Goal: Information Seeking & Learning: Learn about a topic

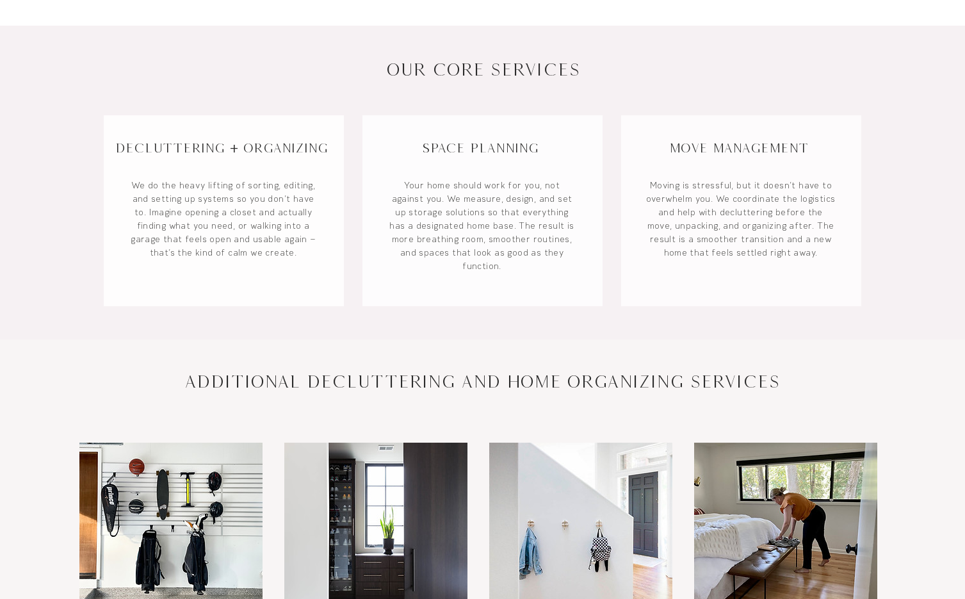
scroll to position [467, 0]
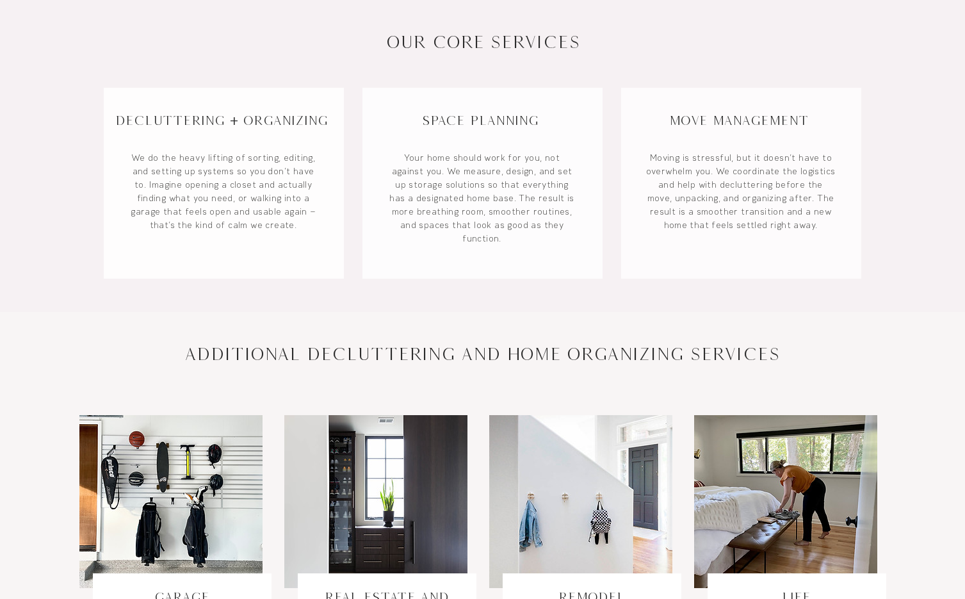
click at [498, 352] on h2 "ADDITIONAL DECLUTTERING AND HOME ORGANIZING SERVICES" at bounding box center [483, 354] width 626 height 24
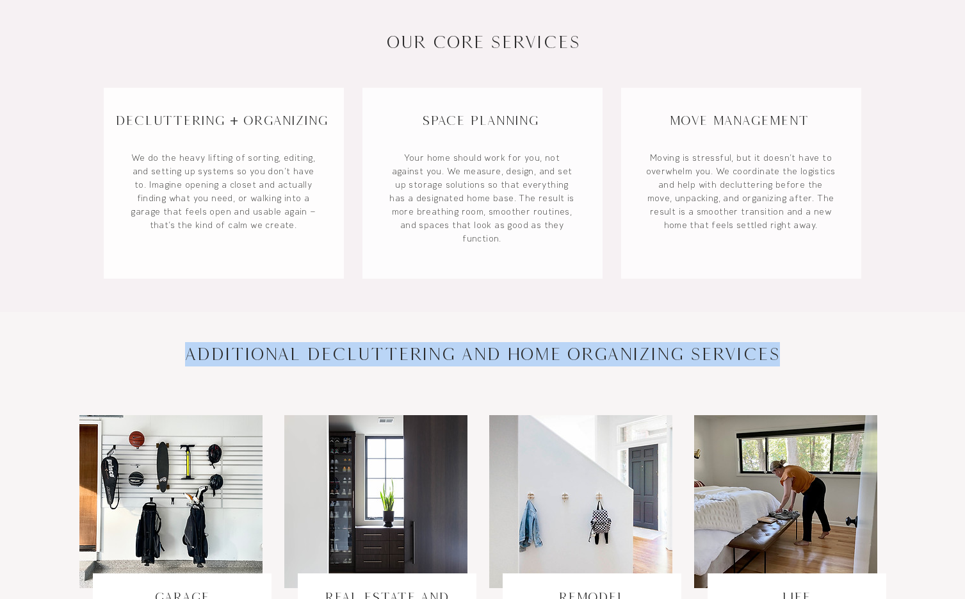
click at [498, 352] on h2 "ADDITIONAL DECLUTTERING AND HOME ORGANIZING SERVICES" at bounding box center [483, 354] width 626 height 24
copy h2 "ADDITIONAL DECLUTTERING AND HOME ORGANIZING SERVICES"
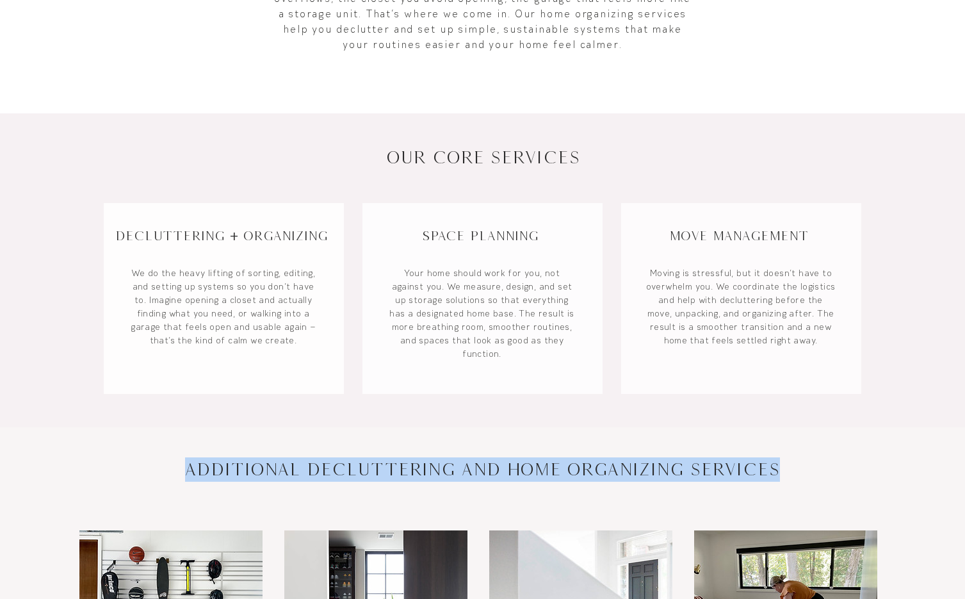
scroll to position [390, 0]
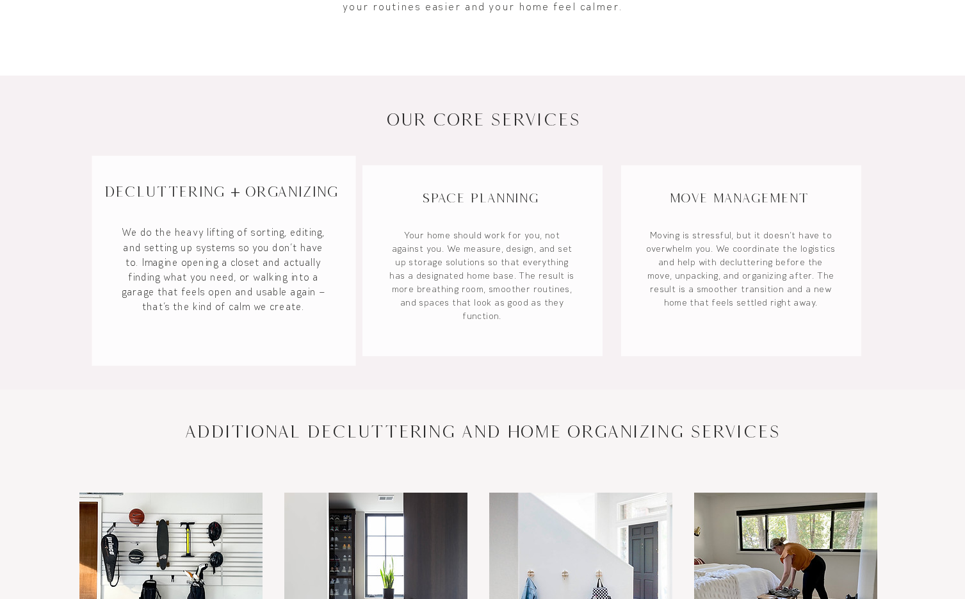
click at [222, 243] on p "We do the heavy lifting of sorting, editing, and setting up systems so you don’…" at bounding box center [223, 269] width 209 height 89
click at [235, 190] on h3 "Decluttering + Organizing" at bounding box center [220, 192] width 257 height 20
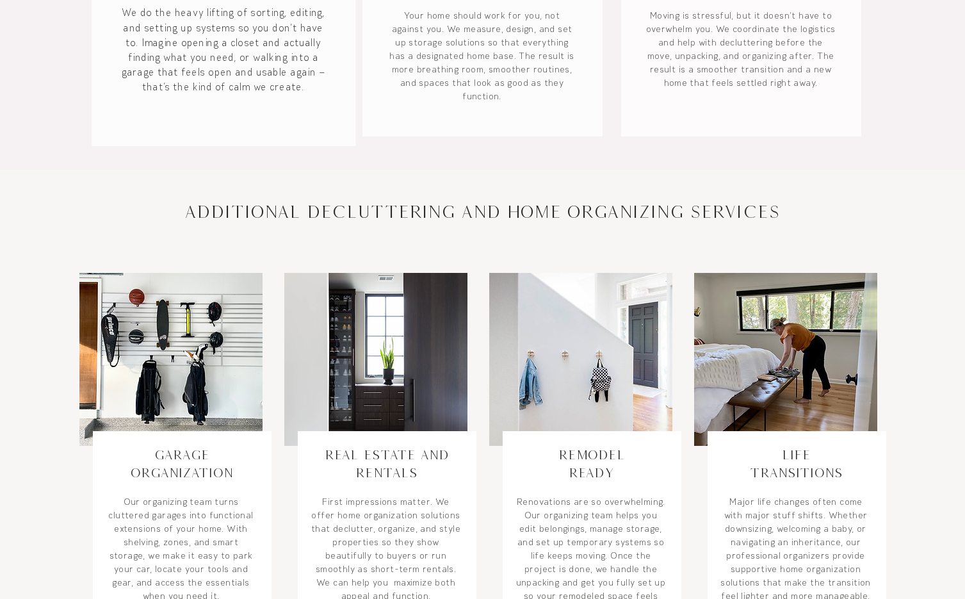
scroll to position [702, 0]
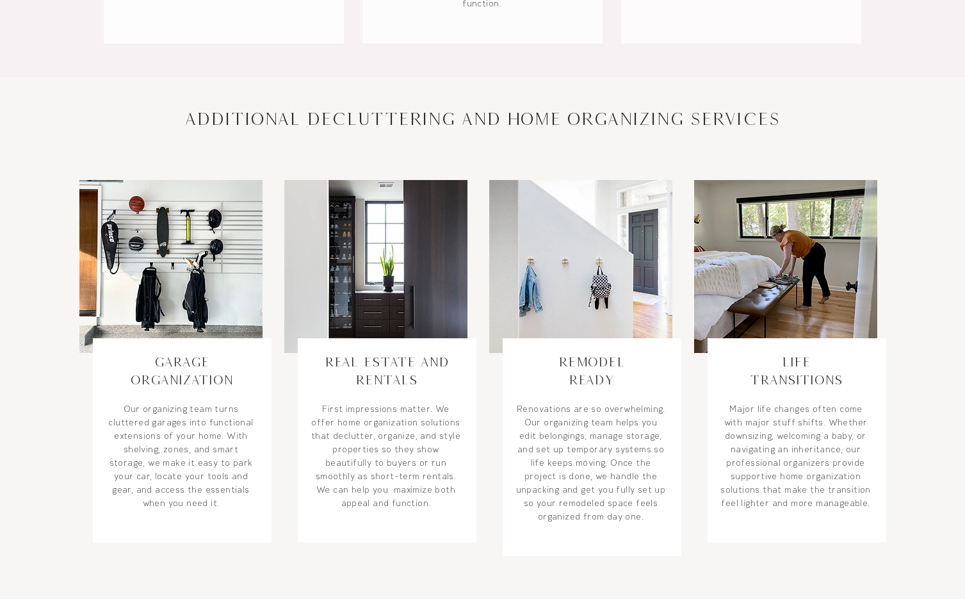
click at [193, 372] on link "Garage Organization" at bounding box center [182, 370] width 102 height 33
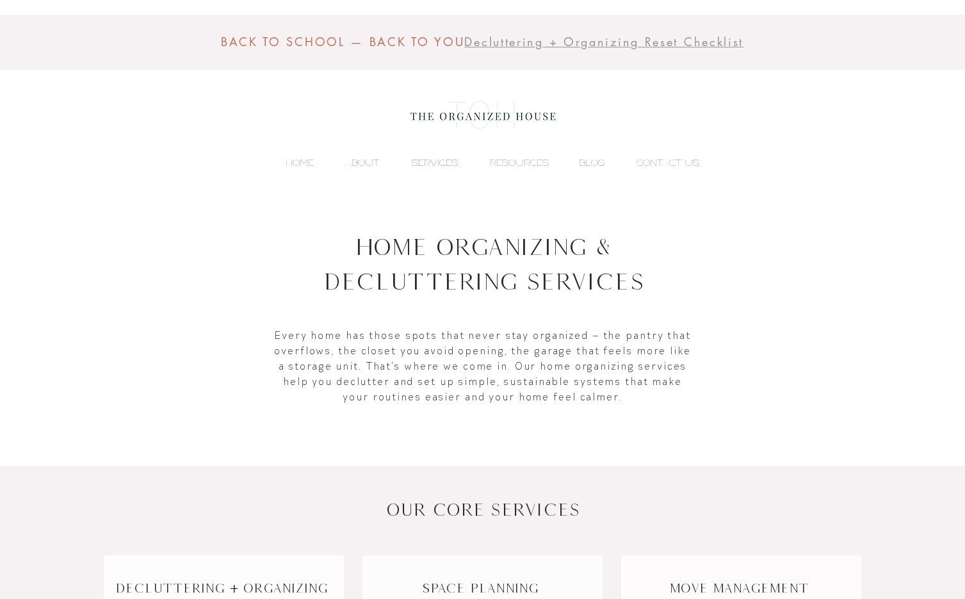
click at [413, 158] on p "SERVICES" at bounding box center [434, 162] width 59 height 19
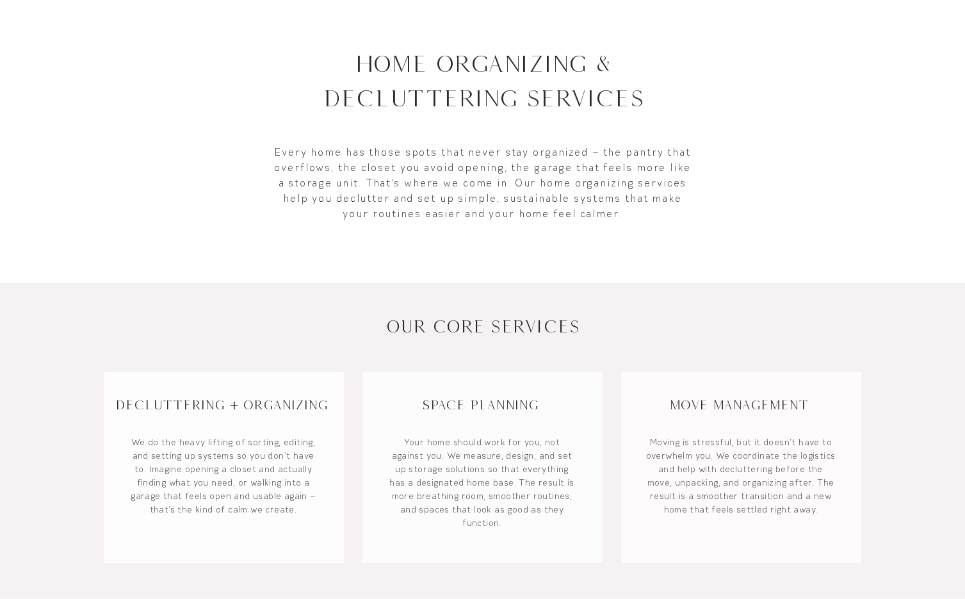
scroll to position [474, 0]
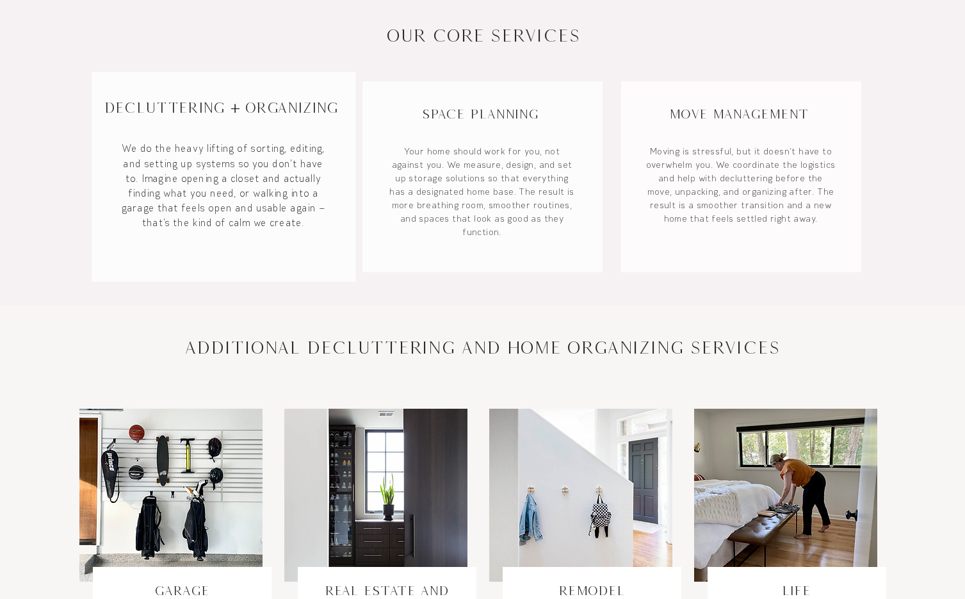
click at [213, 117] on h3 "Decluttering + Organizing" at bounding box center [220, 108] width 257 height 20
click at [218, 195] on p "We do the heavy lifting of sorting, editing, and setting up systems so you don’…" at bounding box center [223, 186] width 209 height 89
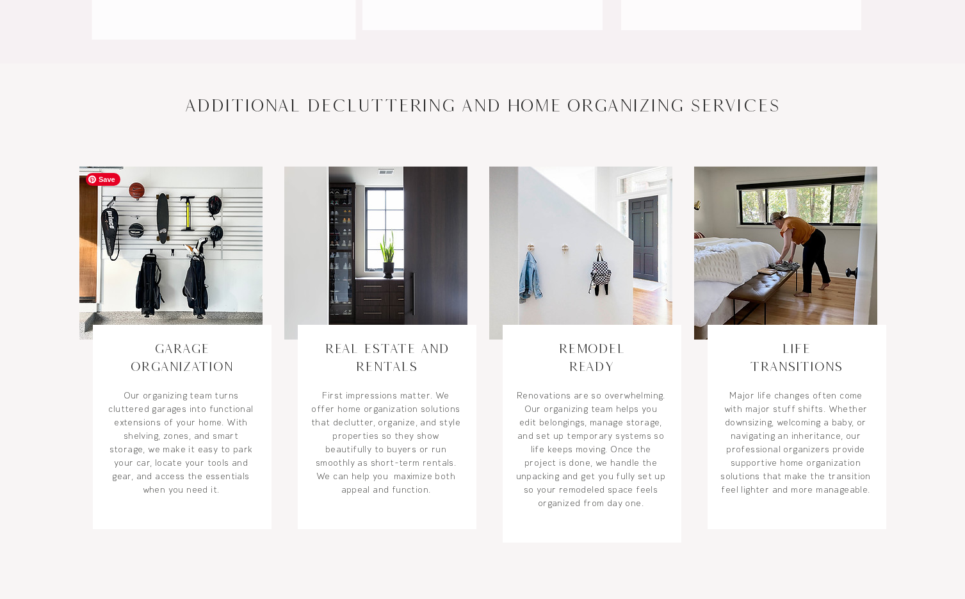
scroll to position [519, 0]
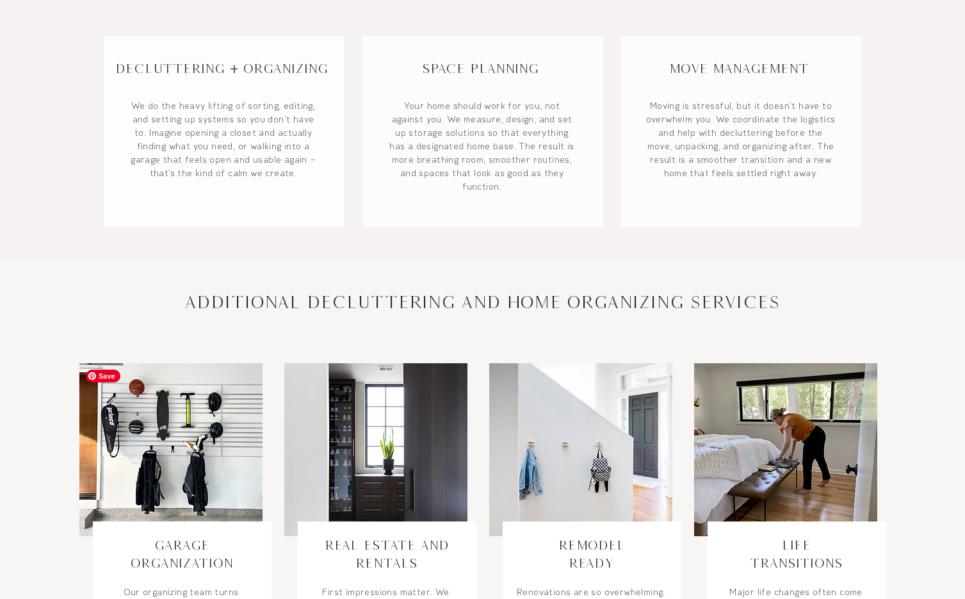
click at [200, 440] on img at bounding box center [170, 449] width 183 height 173
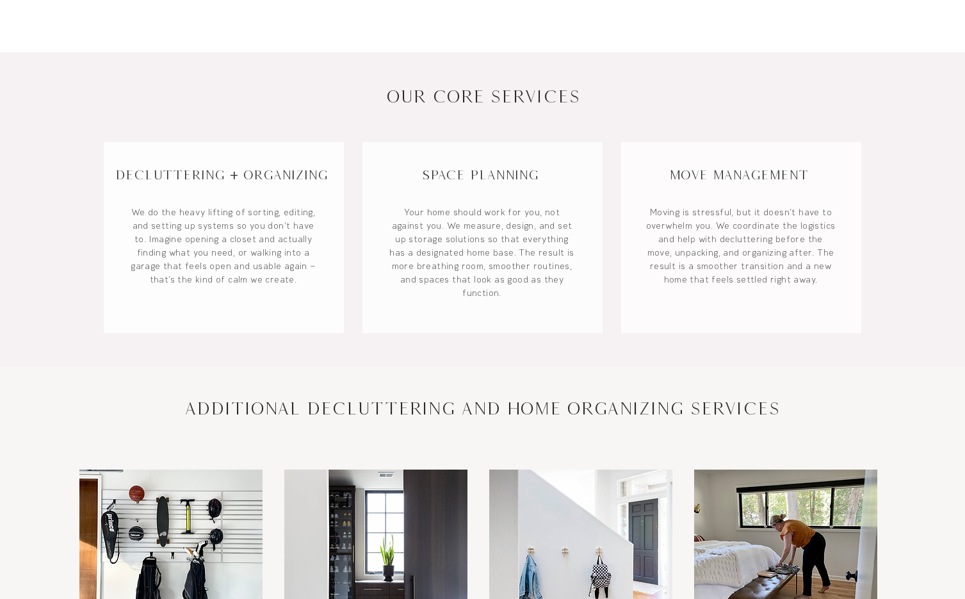
scroll to position [293, 0]
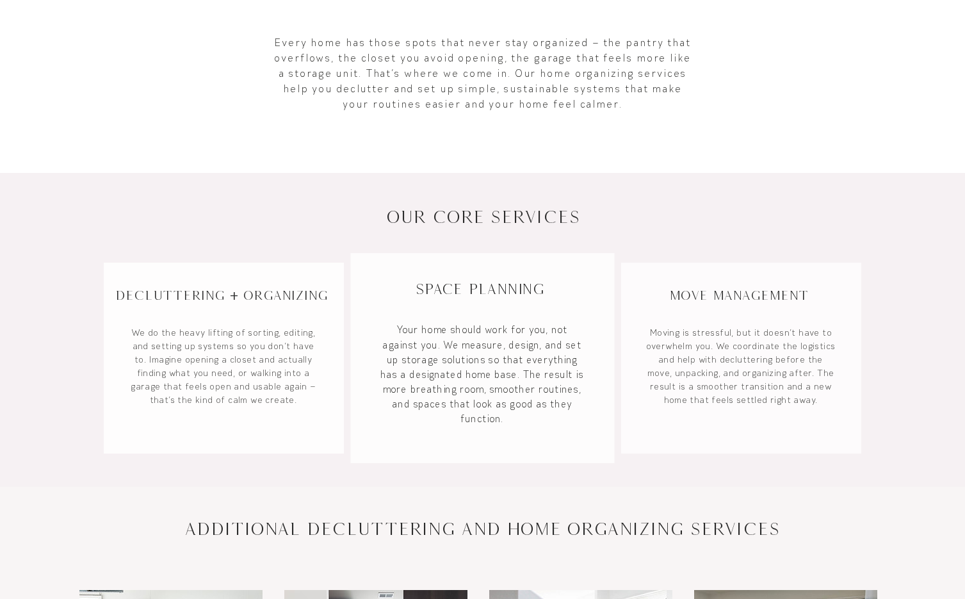
click at [456, 312] on div at bounding box center [482, 358] width 264 height 210
click at [456, 279] on h3 "Space Planning" at bounding box center [479, 289] width 257 height 20
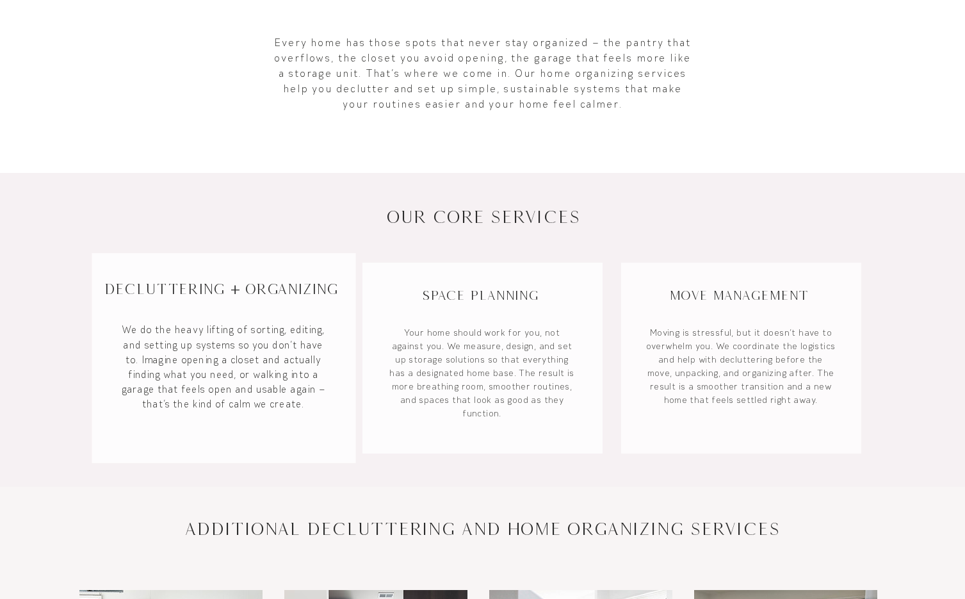
click at [288, 294] on h3 "Decluttering + Organizing" at bounding box center [220, 289] width 257 height 20
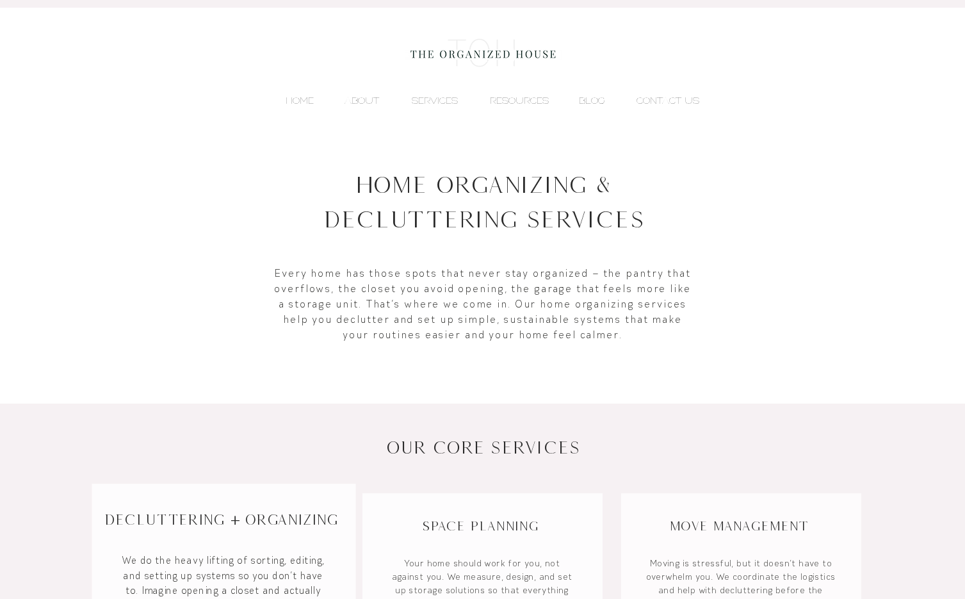
scroll to position [42, 0]
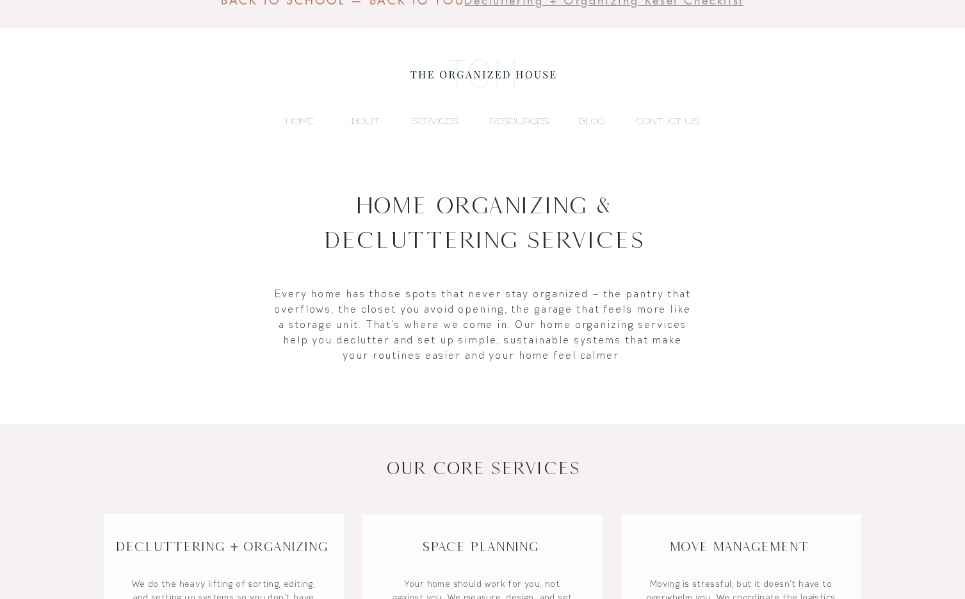
click at [407, 204] on h1 "Home Organizing & Decluttering Services" at bounding box center [483, 222] width 451 height 69
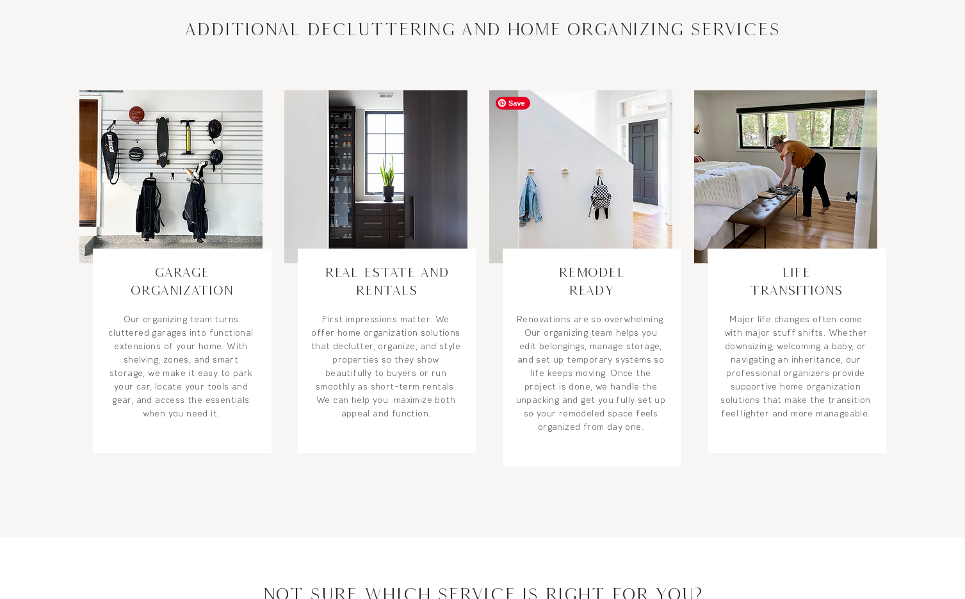
scroll to position [794, 0]
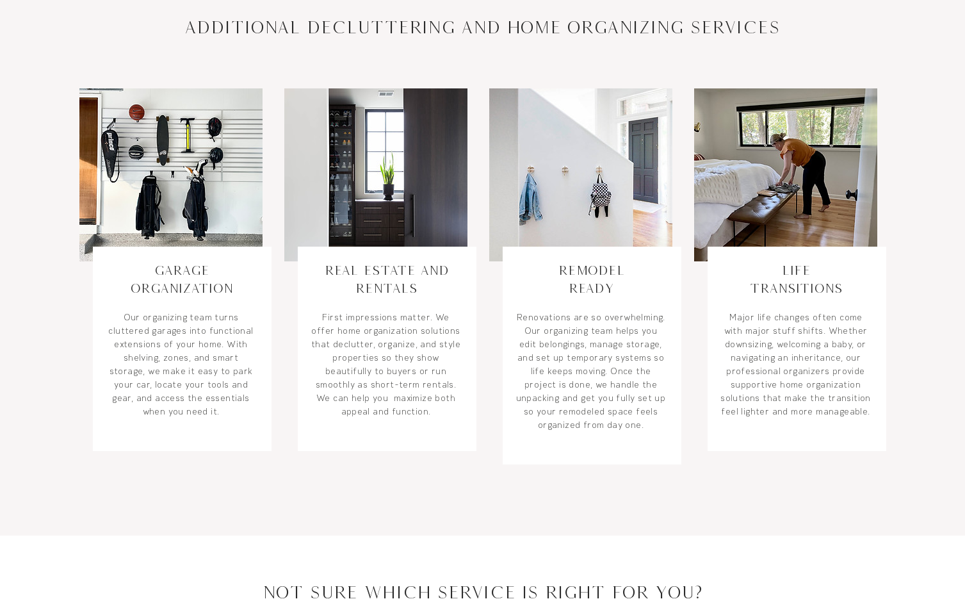
click at [404, 301] on p "​" at bounding box center [386, 303] width 151 height 13
click at [419, 285] on h3 "Real Estate and Rentals" at bounding box center [386, 279] width 151 height 36
drag, startPoint x: 419, startPoint y: 285, endPoint x: 323, endPoint y: 271, distance: 97.0
click at [323, 271] on h3 "Real Estate and Rentals" at bounding box center [386, 279] width 151 height 36
copy link "Real Estate and Rentals"
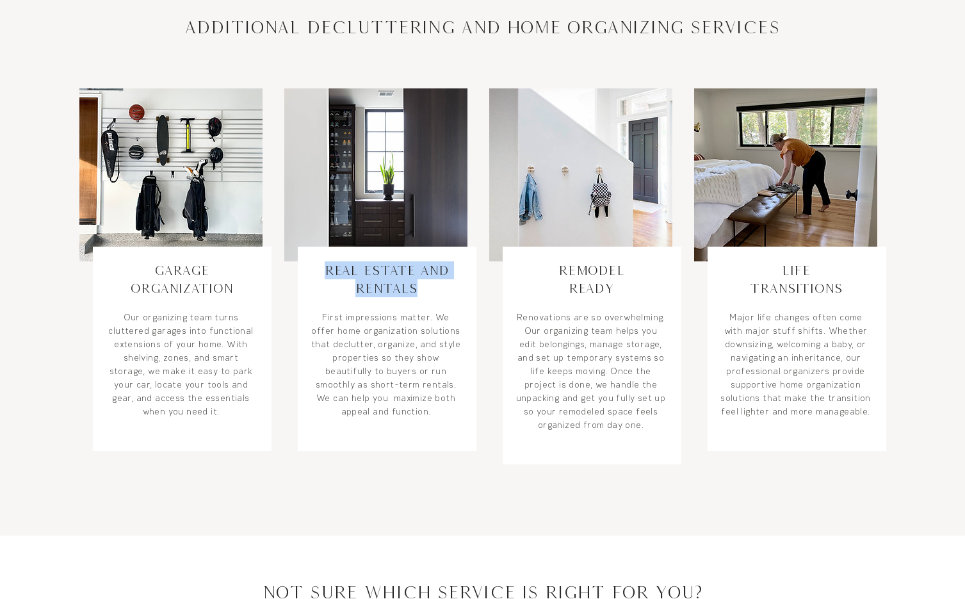
click at [154, 412] on link "Our organizing team turns cluttered garages into functional extensions of your …" at bounding box center [181, 364] width 145 height 106
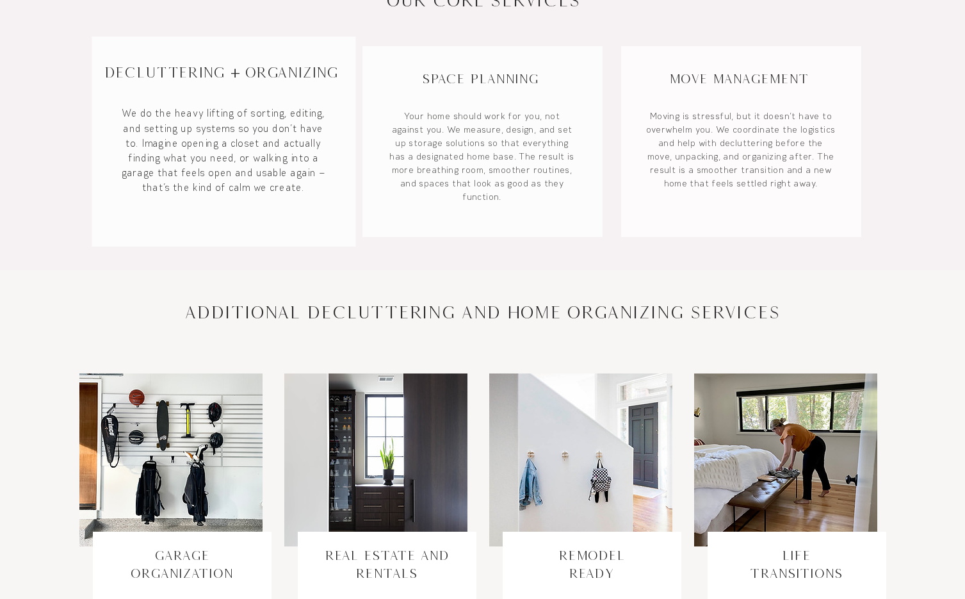
scroll to position [715, 0]
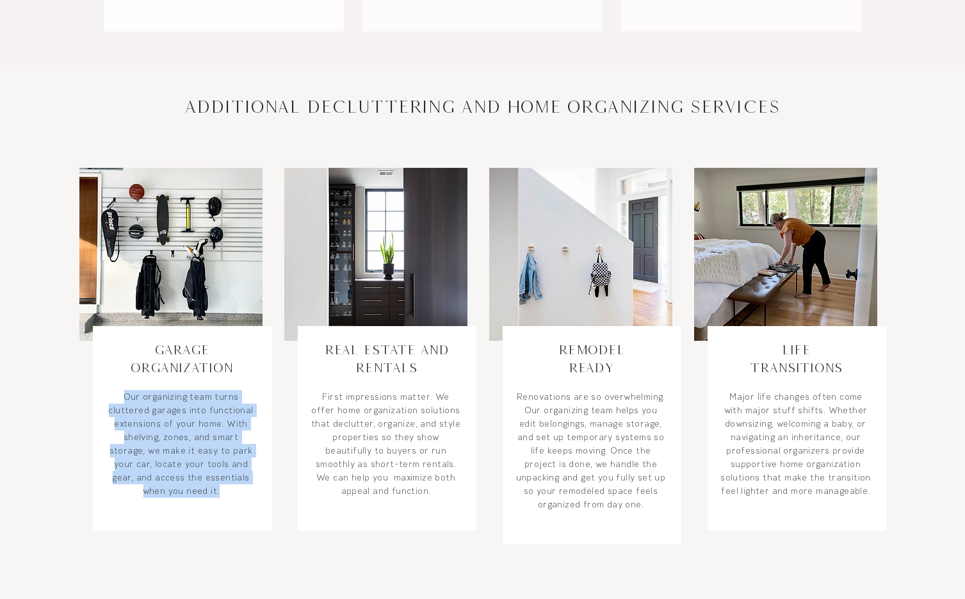
drag, startPoint x: 122, startPoint y: 396, endPoint x: 242, endPoint y: 489, distance: 152.4
click at [242, 489] on p "Our organizing team turns cluttered garages into functional extensions of your …" at bounding box center [181, 444] width 151 height 108
copy link "Our organizing team turns cluttered garages into functional extensions of your …"
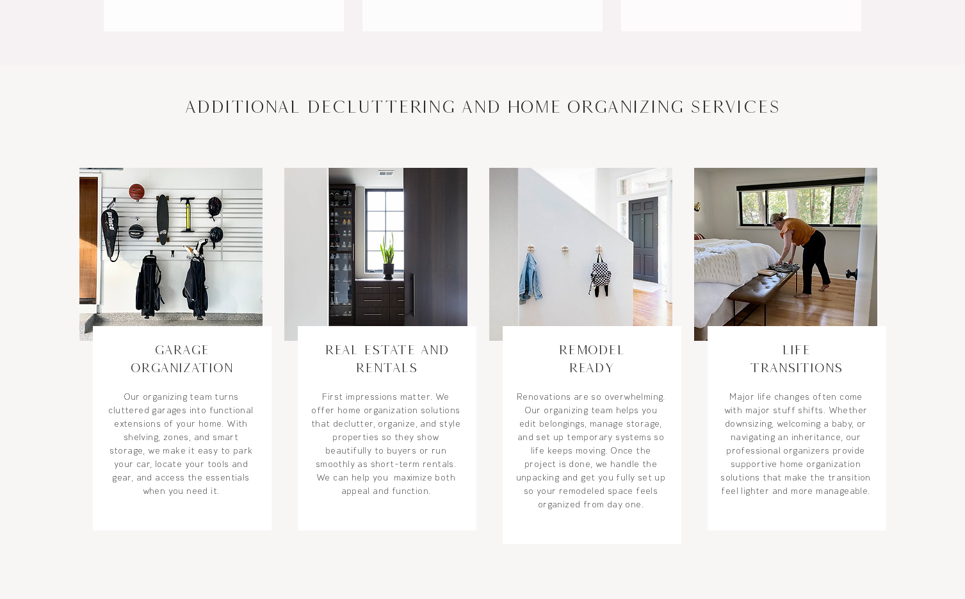
click at [572, 462] on p "Renovations are so overwhelming. Our organizing team helps you edit belongings,…" at bounding box center [591, 450] width 151 height 121
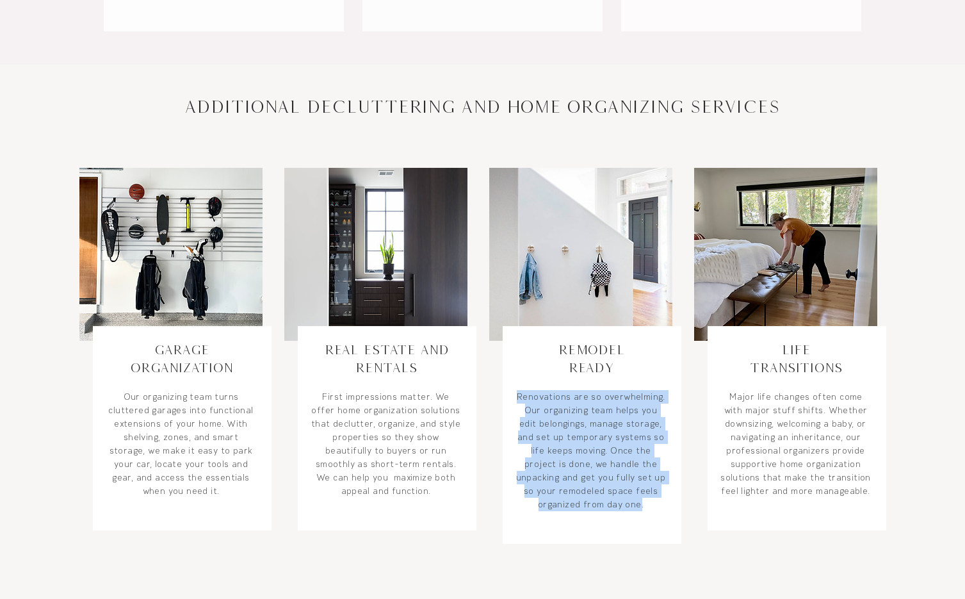
drag, startPoint x: 642, startPoint y: 500, endPoint x: 517, endPoint y: 399, distance: 160.2
click at [517, 399] on p "Renovations are so overwhelming. Our organizing team helps you edit belongings,…" at bounding box center [591, 450] width 151 height 121
copy p "Renovations are so overwhelming. Our organizing team helps you edit belongings,…"
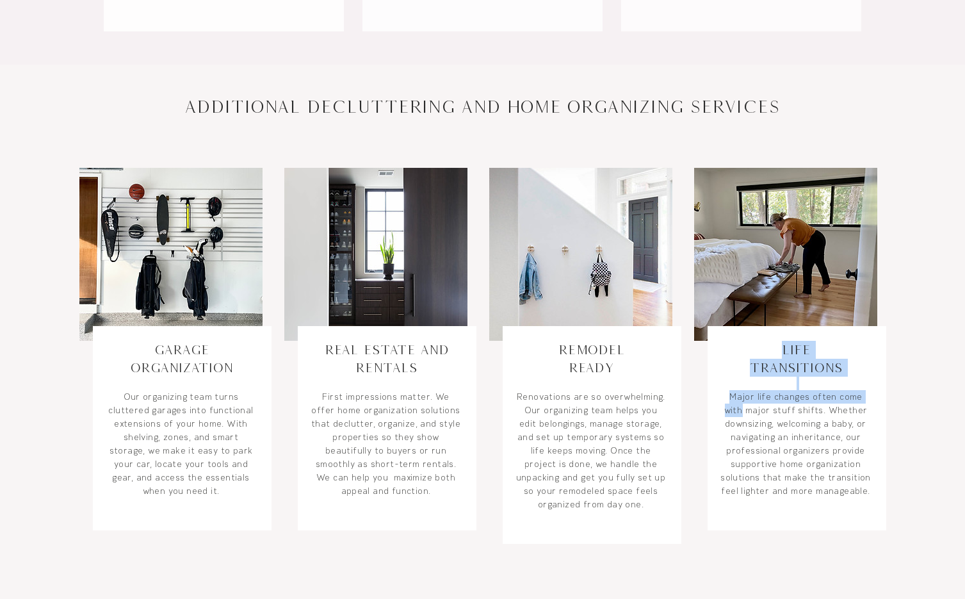
drag, startPoint x: 871, startPoint y: 491, endPoint x: 754, endPoint y: 410, distance: 143.1
click at [754, 410] on div "Life Transitions ​ Major life changes often come with major stuff shifts. Wheth…" at bounding box center [797, 428] width 179 height 204
click at [754, 410] on p "Major life changes often come with major stuff shifts. Whether downsizing, welc…" at bounding box center [796, 444] width 151 height 108
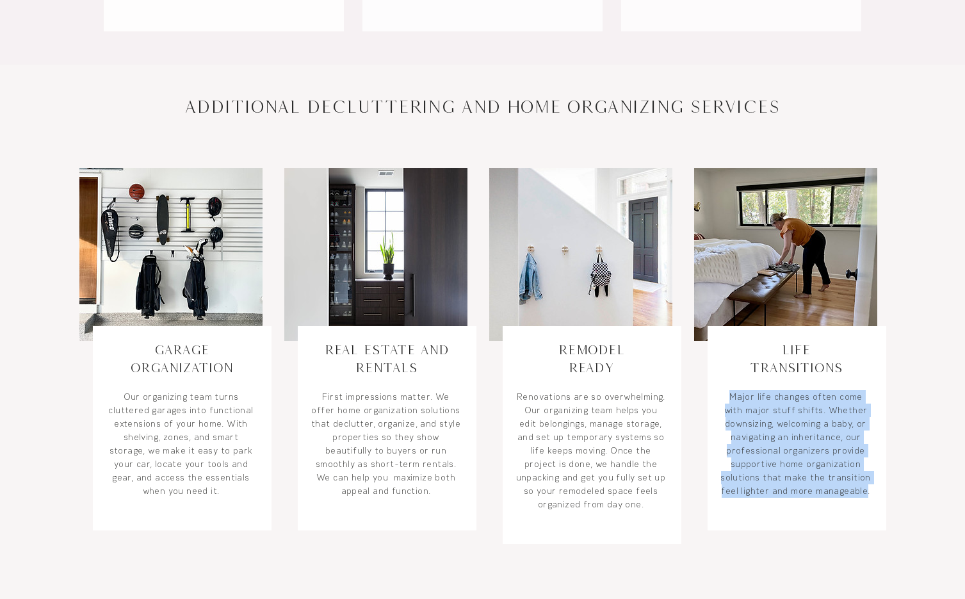
drag, startPoint x: 731, startPoint y: 398, endPoint x: 868, endPoint y: 488, distance: 164.3
click at [868, 488] on p "Major life changes often come with major stuff shifts. Whether downsizing, welc…" at bounding box center [796, 444] width 151 height 108
copy p "Major life changes often come with major stuff shifts. Whether downsizing, welc…"
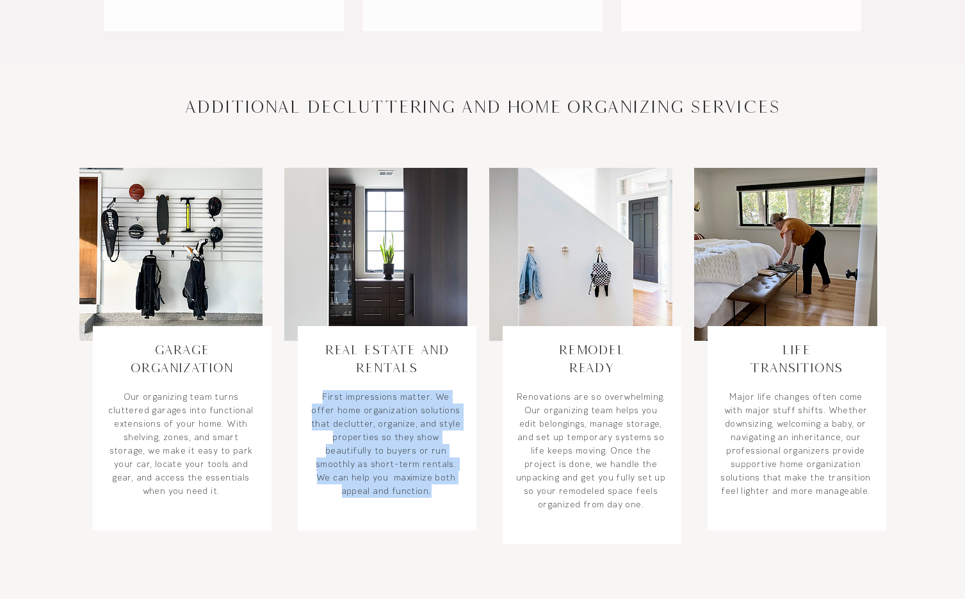
drag, startPoint x: 323, startPoint y: 395, endPoint x: 436, endPoint y: 489, distance: 146.9
click at [436, 489] on p "First impressions matter. We offer home organization solutions that declutter, …" at bounding box center [386, 444] width 151 height 108
copy p "First impressions matter. We offer home organization solutions that declutter, …"
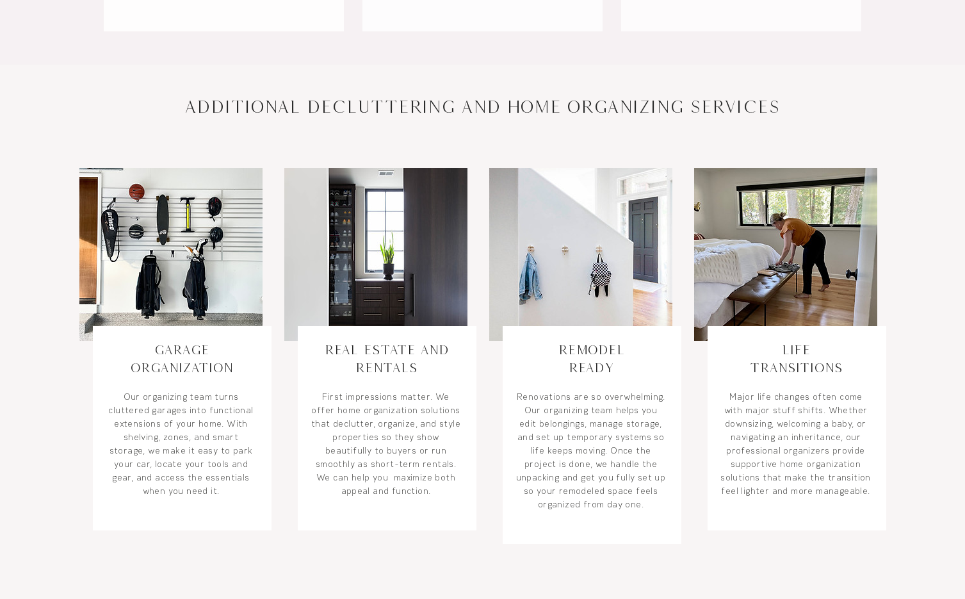
click at [744, 403] on p "Major life changes often come with major stuff shifts. Whether downsizing, welc…" at bounding box center [796, 444] width 151 height 108
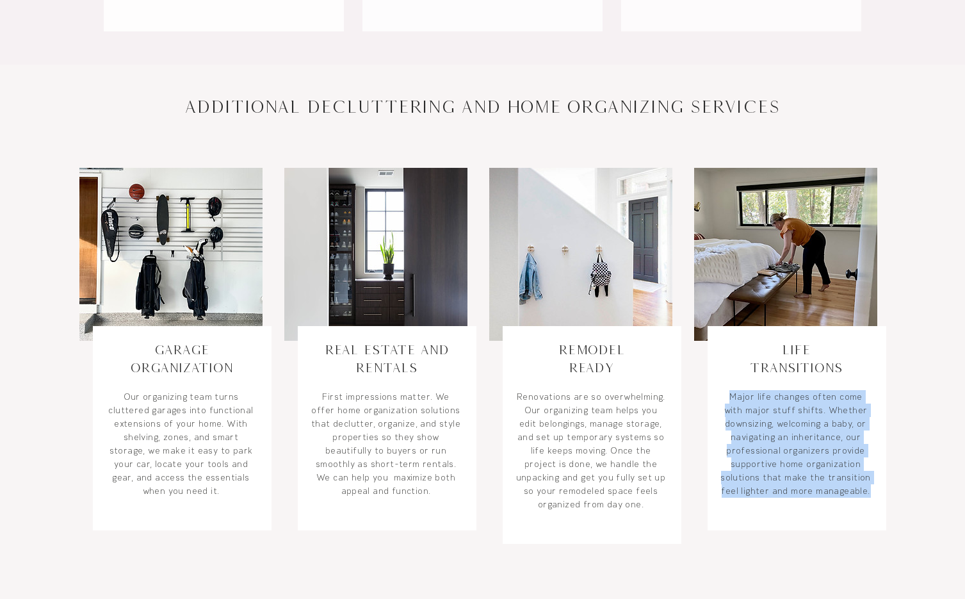
drag, startPoint x: 731, startPoint y: 396, endPoint x: 871, endPoint y: 494, distance: 170.7
click at [871, 494] on p "Major life changes often come with major stuff shifts. Whether downsizing, welc…" at bounding box center [796, 444] width 151 height 108
copy p "Major life changes often come with major stuff shifts. Whether downsizing, welc…"
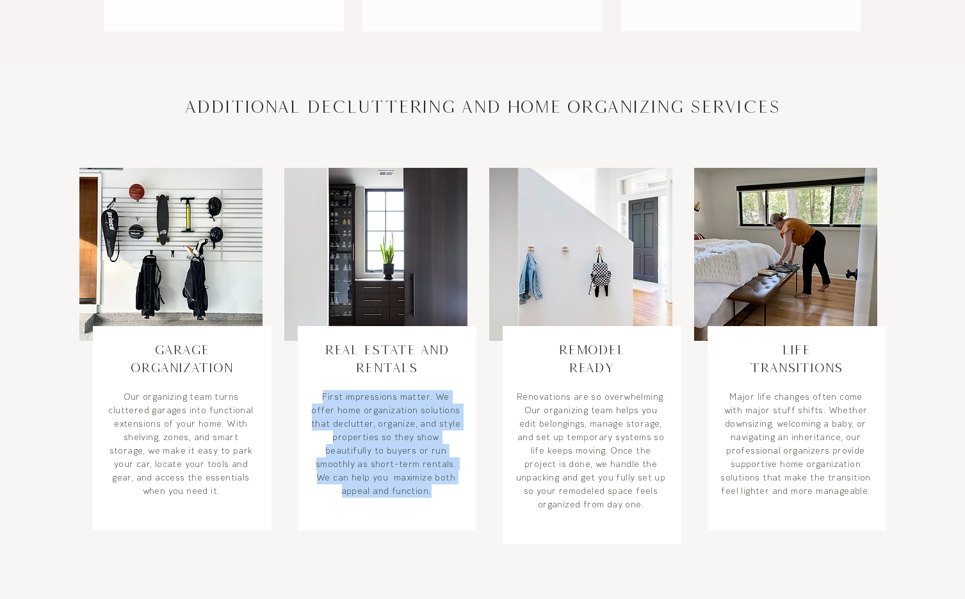
drag, startPoint x: 321, startPoint y: 394, endPoint x: 437, endPoint y: 488, distance: 149.8
click at [437, 488] on p "First impressions matter. We offer home organization solutions that declutter, …" at bounding box center [386, 444] width 151 height 108
copy p "First impressions matter. We offer home organization solutions that declutter, …"
